Goal: Communication & Community: Ask a question

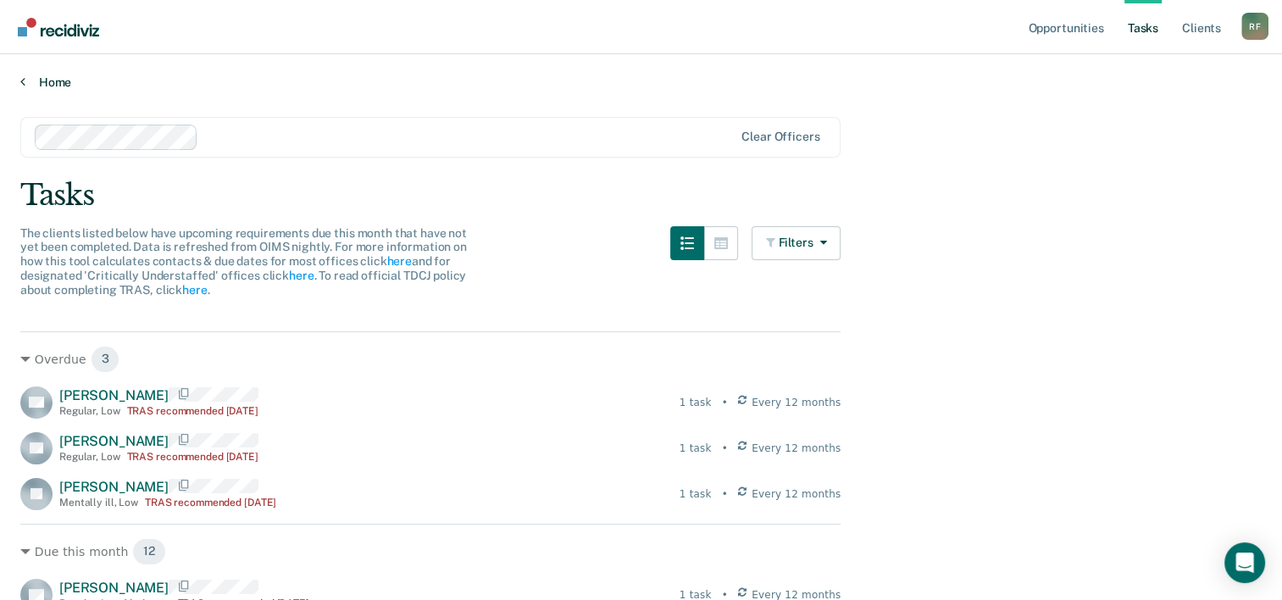
click at [33, 81] on link "Home" at bounding box center [640, 82] width 1241 height 15
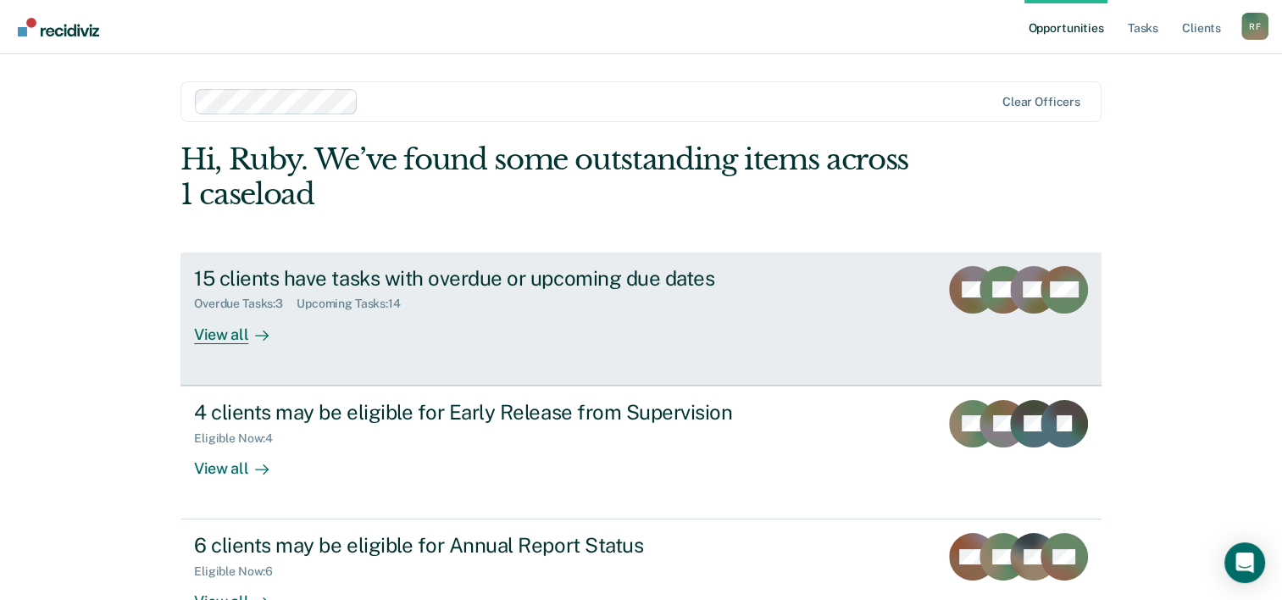
click at [247, 349] on link "15 clients have tasks with overdue or upcoming due dates Overdue Tasks : 3 Upco…" at bounding box center [640, 318] width 921 height 133
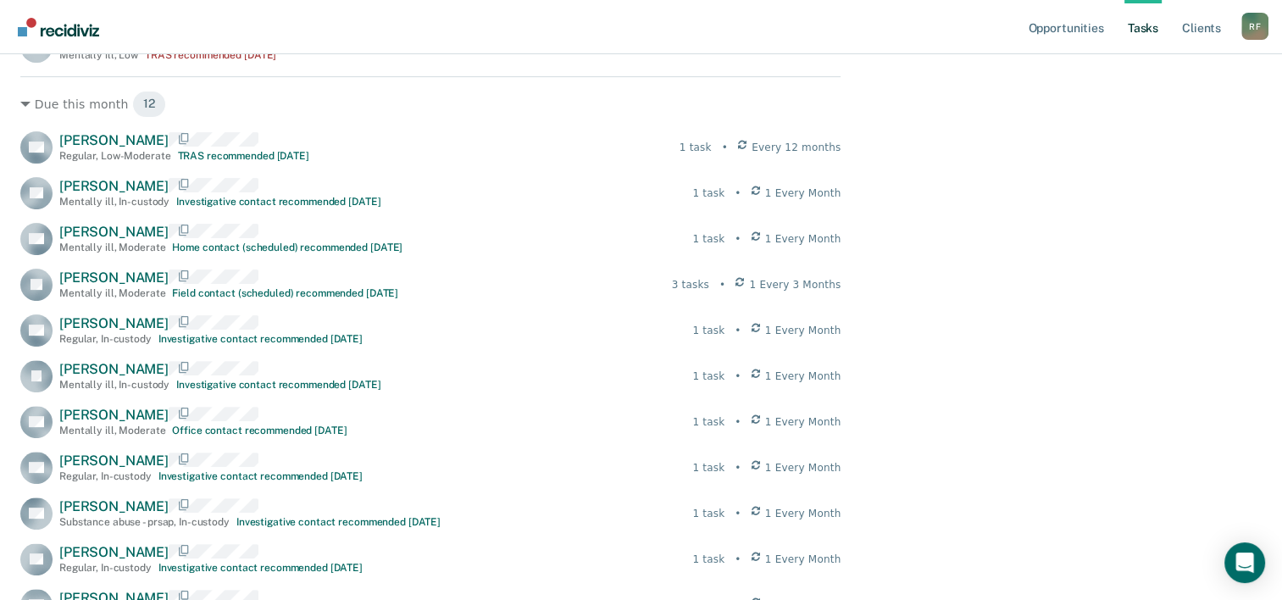
scroll to position [454, 0]
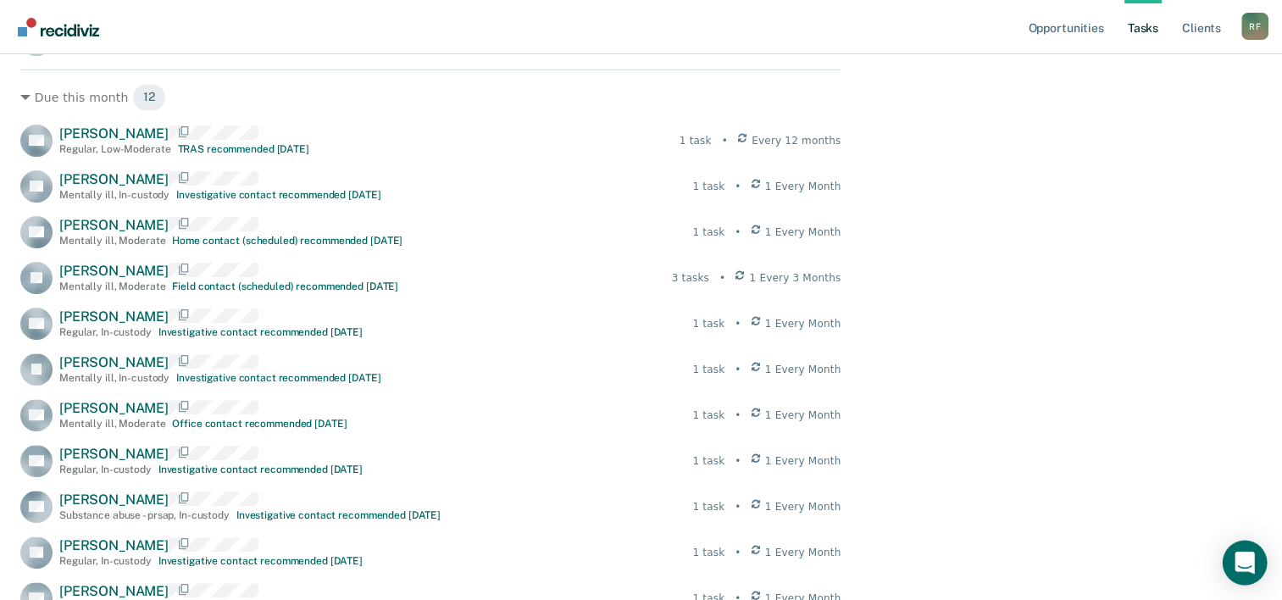
click at [1254, 576] on div "Open Intercom Messenger" at bounding box center [1244, 562] width 45 height 45
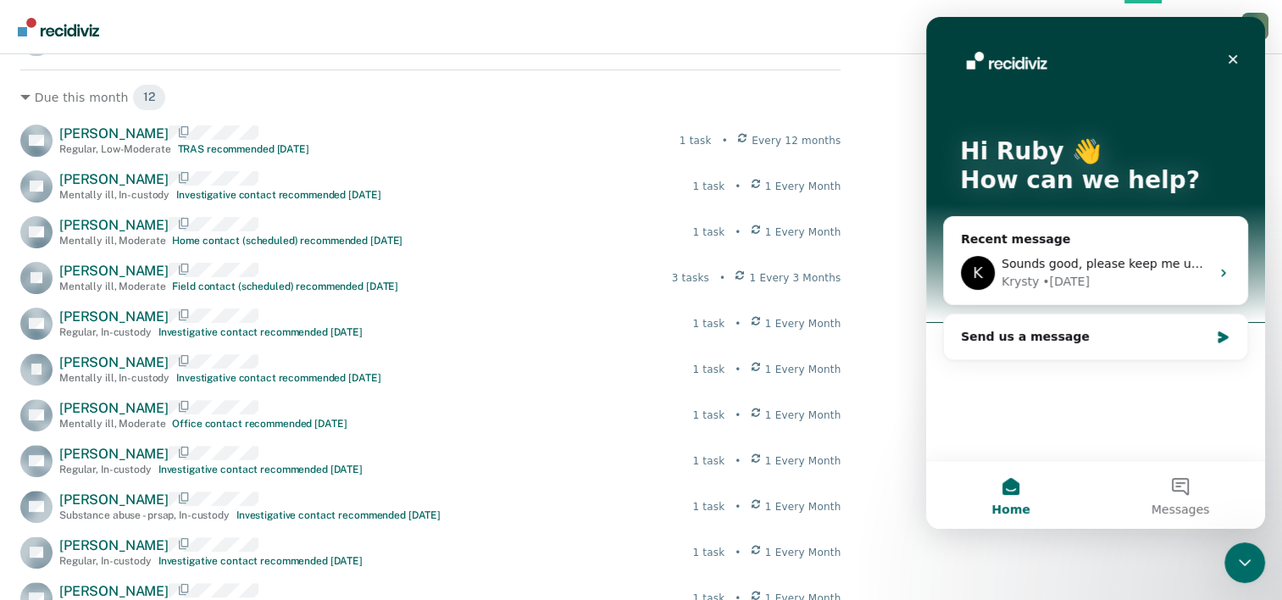
scroll to position [0, 0]
click at [1105, 342] on div "Send us a message" at bounding box center [1084, 337] width 248 height 18
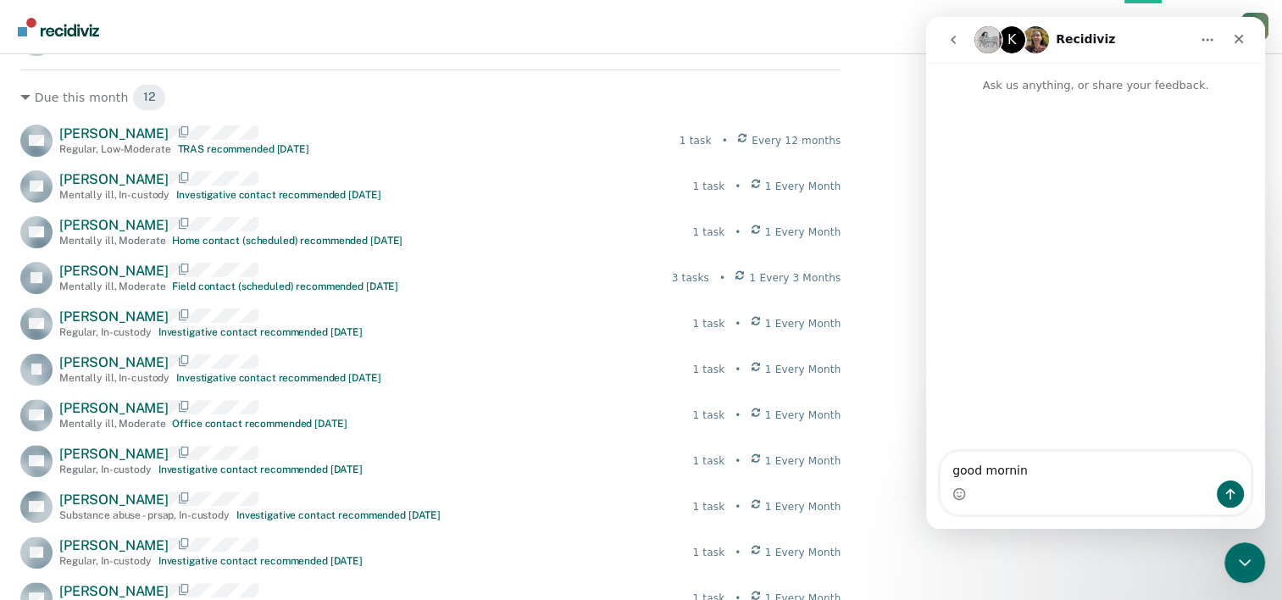
type textarea "good morning"
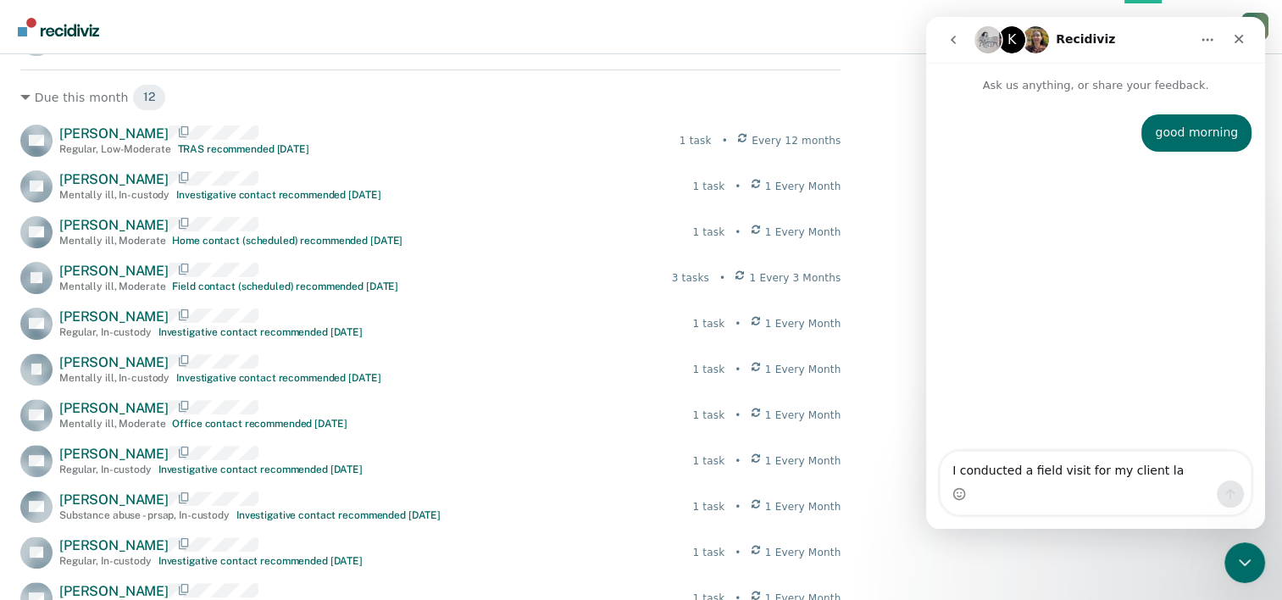
type textarea "I conducted a field visit for my client las"
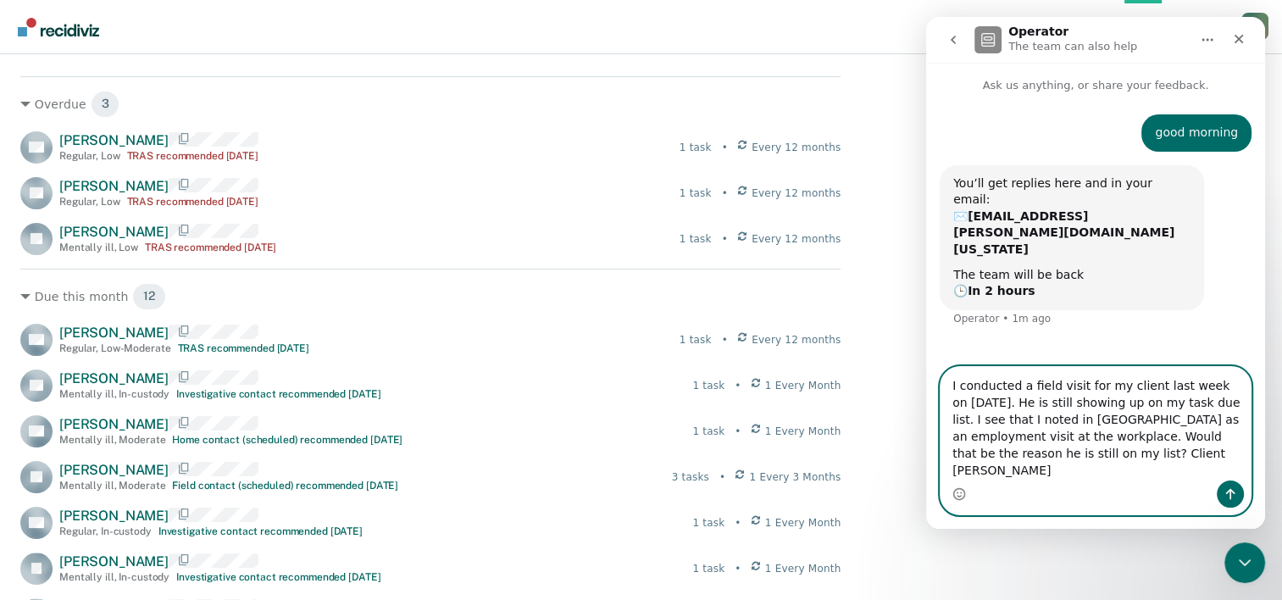
scroll to position [276, 0]
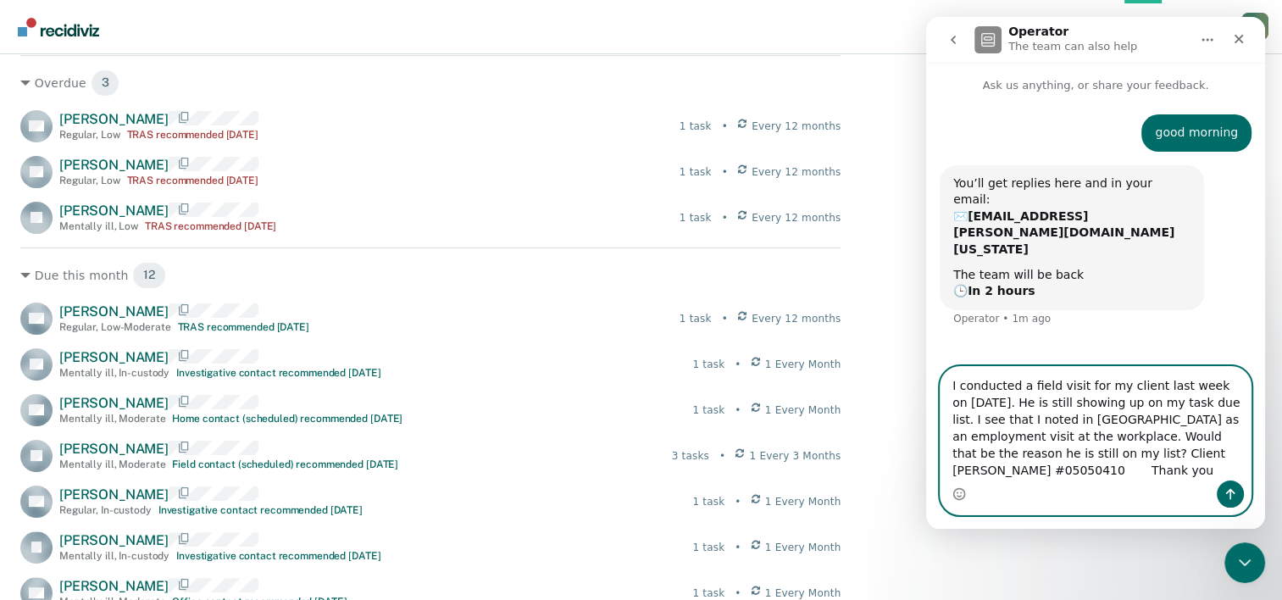
type textarea "I conducted a field visit for my client last week on [DATE]. He is still showin…"
click at [1223, 502] on button "Send a message…" at bounding box center [1229, 493] width 27 height 27
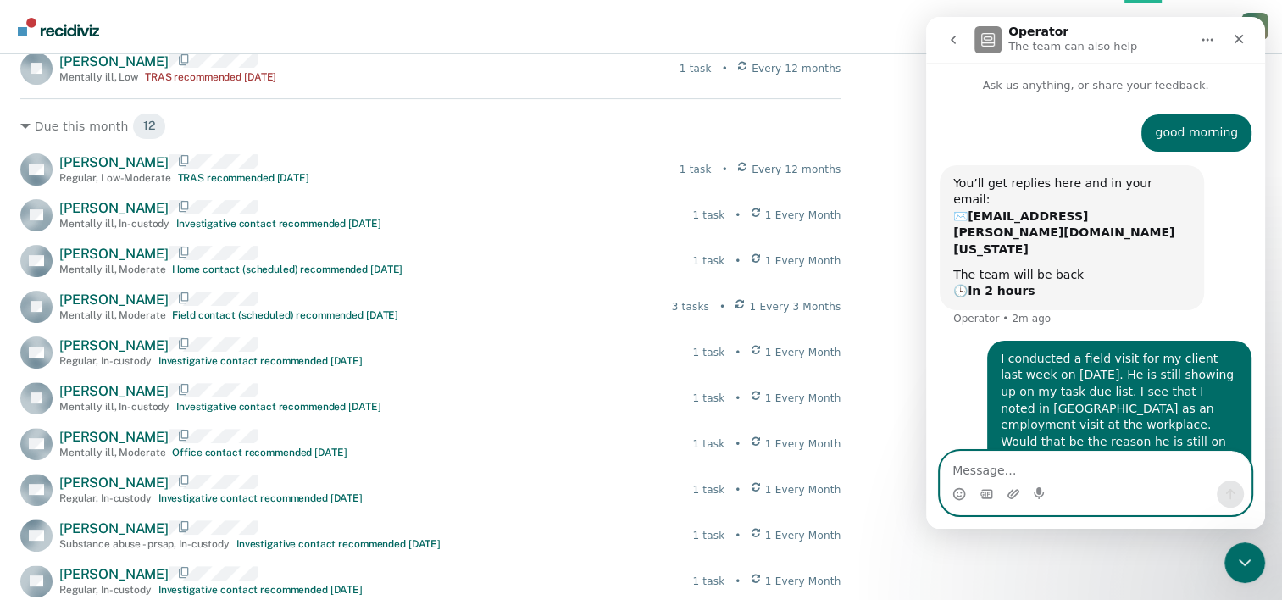
scroll to position [427, 0]
